Goal: Find contact information: Find contact information

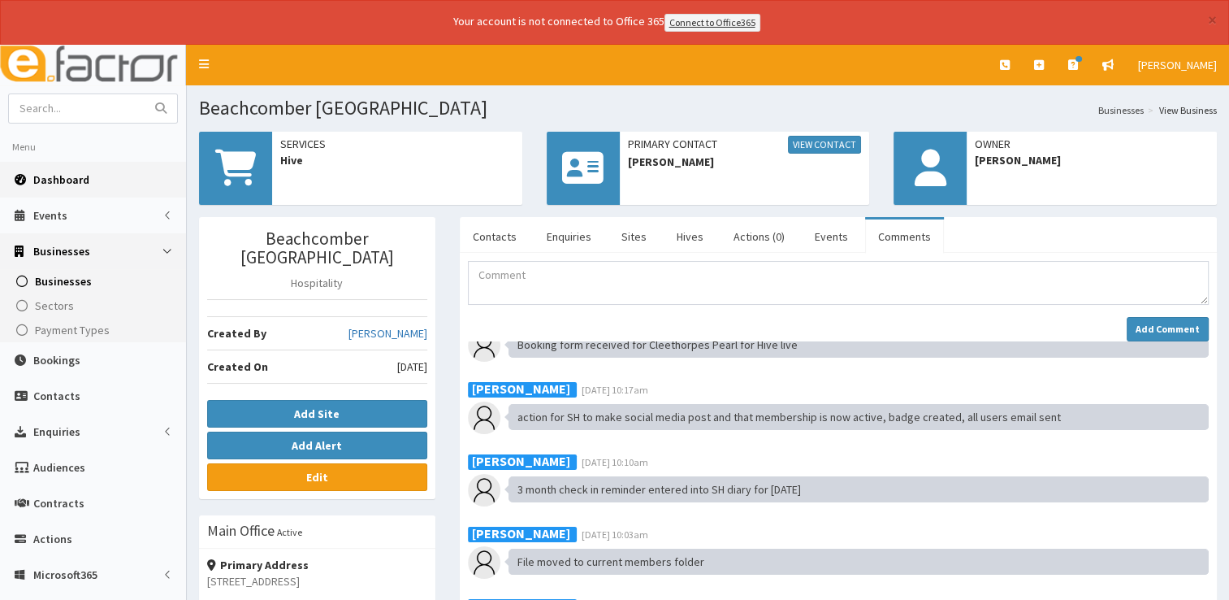
click at [49, 169] on link "Dashboard" at bounding box center [93, 180] width 186 height 36
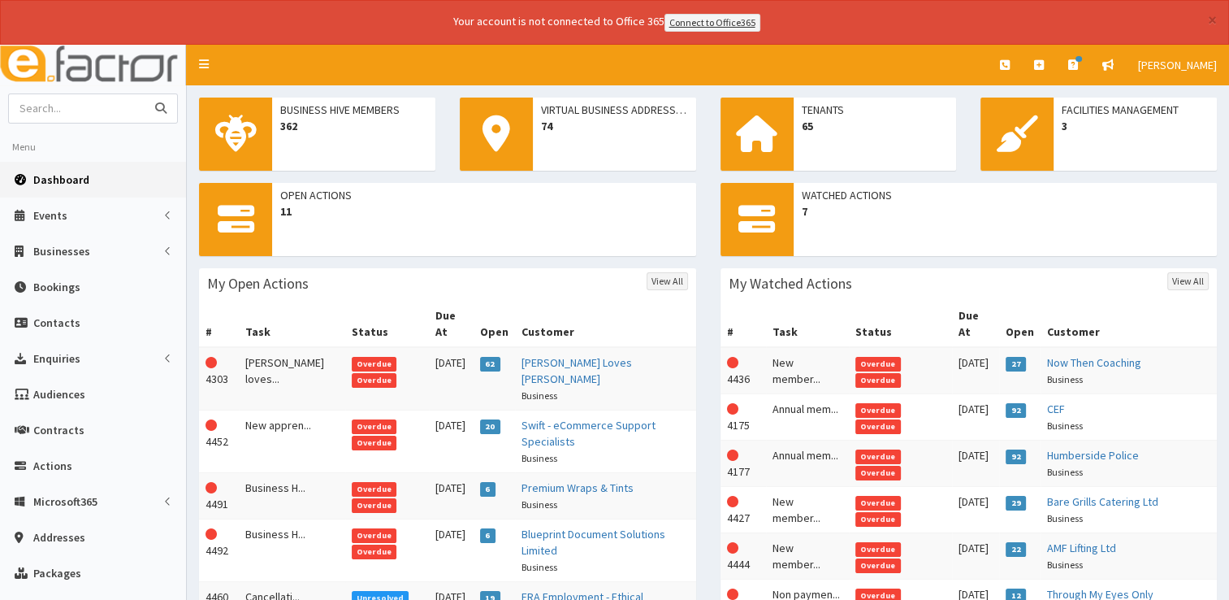
click at [59, 108] on input "text" at bounding box center [77, 108] width 136 height 28
type input "gtfc"
click at [145, 94] on button "submit" at bounding box center [161, 108] width 32 height 28
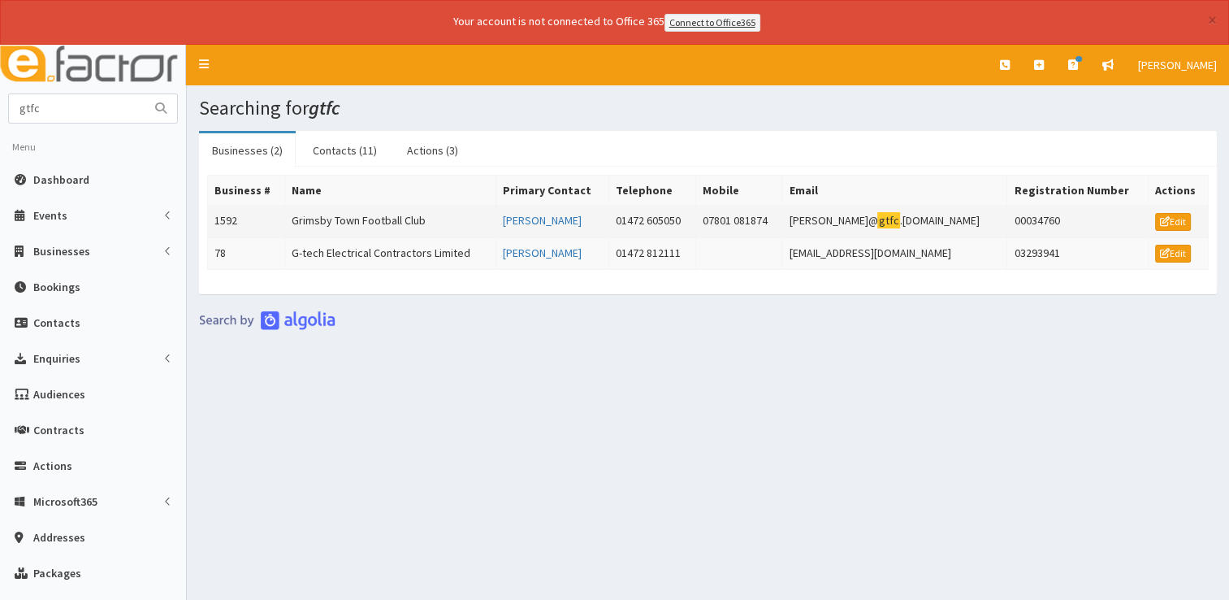
click at [321, 214] on td "Grimsby Town Football Club" at bounding box center [390, 221] width 212 height 32
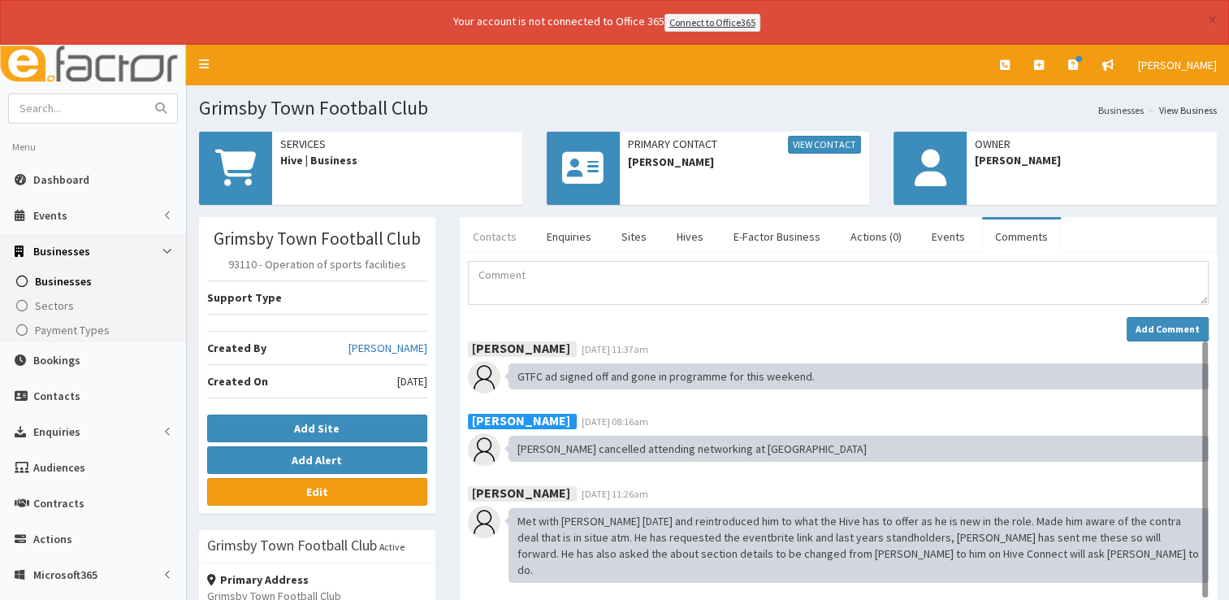
click at [496, 232] on link "Contacts" at bounding box center [495, 236] width 70 height 34
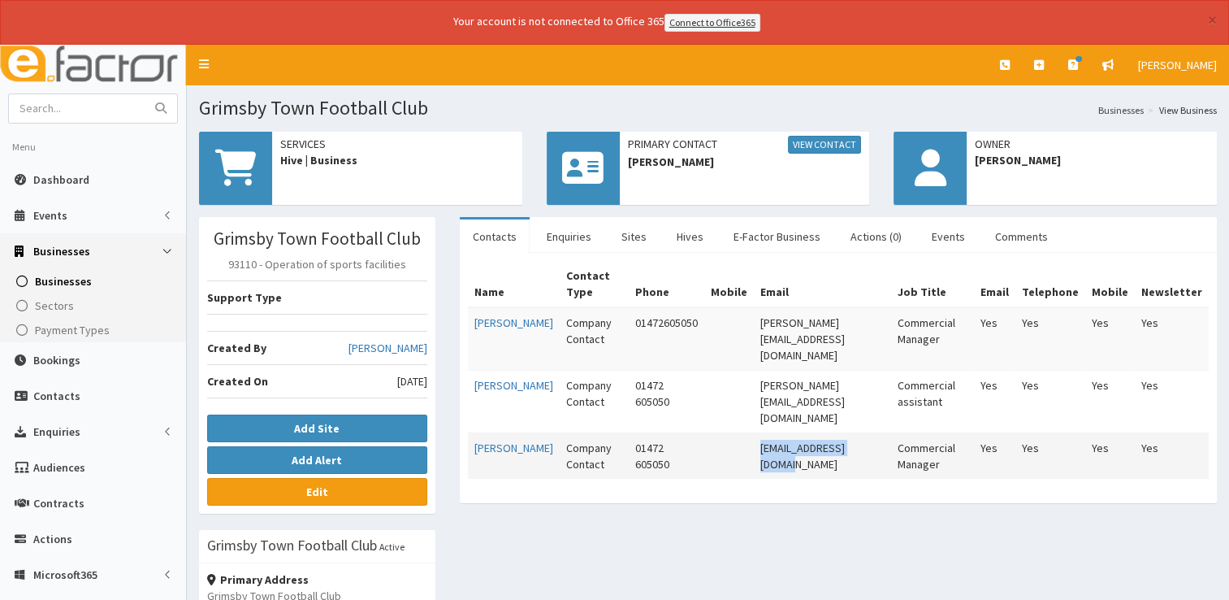
drag, startPoint x: 874, startPoint y: 401, endPoint x: 761, endPoint y: 402, distance: 112.9
click at [761, 432] on td "davidnorth@gtfc.co.uk" at bounding box center [822, 455] width 137 height 46
copy td "davidnorth@gtfc.co.uk"
click at [1014, 231] on link "Comments" at bounding box center [1021, 236] width 79 height 34
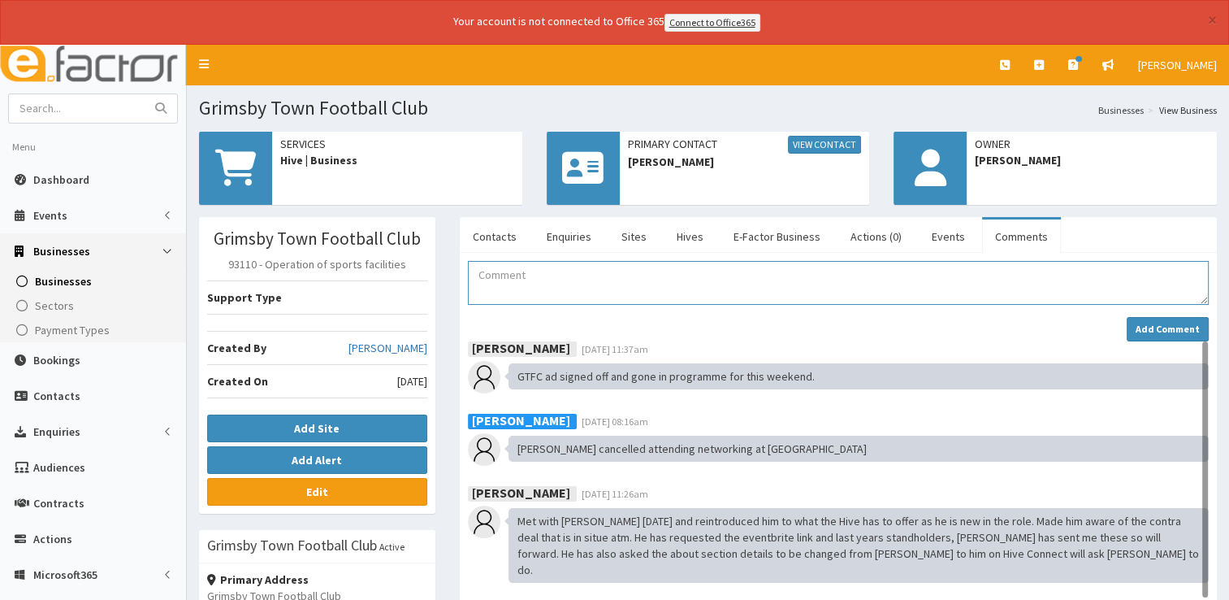
click at [547, 271] on textarea "Comment" at bounding box center [838, 283] width 741 height 44
click at [618, 271] on textarea "Emailed David about Caxton theatre wanting" at bounding box center [838, 283] width 741 height 44
click at [751, 275] on textarea "Emailed David about Caxton Theatre wanting" at bounding box center [838, 283] width 741 height 44
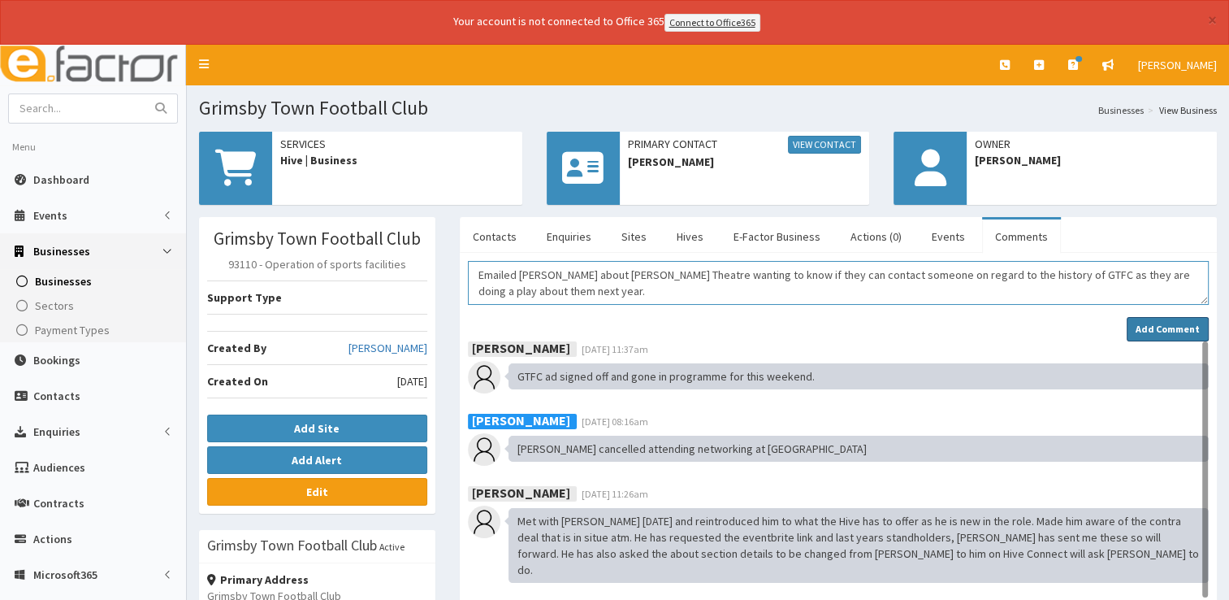
type textarea "Emailed David about Caxton Theatre wanting to know if they can contact someone …"
click at [1141, 323] on strong "Add Comment" at bounding box center [1168, 329] width 64 height 12
